Goal: Task Accomplishment & Management: Manage account settings

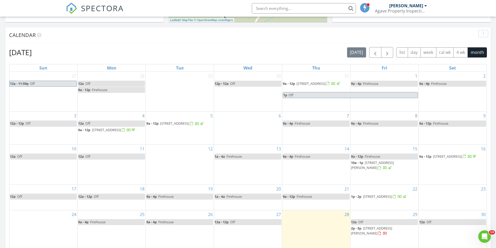
scroll to position [287, 0]
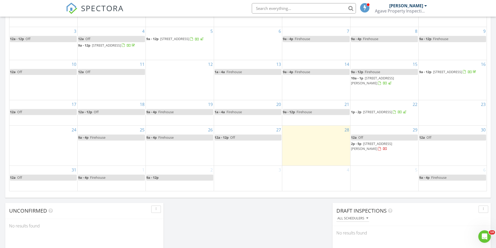
click at [378, 150] on span "13929 Lorenz Ave, El Paso 79928" at bounding box center [371, 146] width 41 height 10
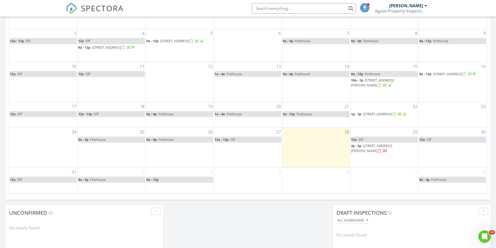
scroll to position [287, 0]
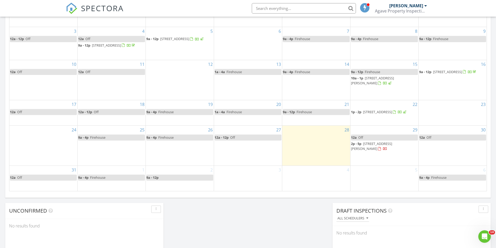
click at [376, 152] on span "2p - 5p 13929 Lorenz Ave, El Paso 79928" at bounding box center [384, 146] width 67 height 10
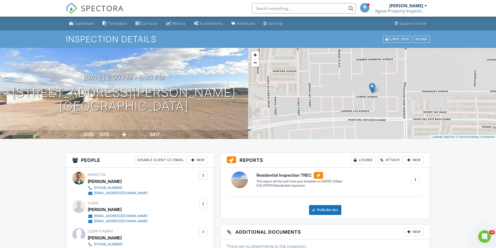
click at [105, 9] on span "SPECTORA" at bounding box center [102, 8] width 43 height 11
